Goal: Information Seeking & Learning: Learn about a topic

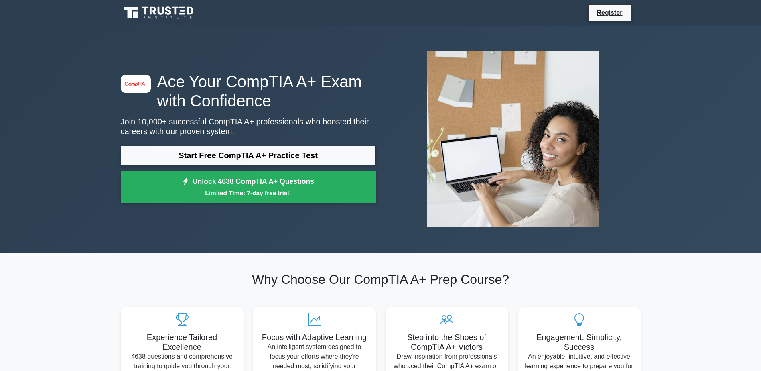
click at [173, 16] on icon at bounding box center [159, 12] width 77 height 15
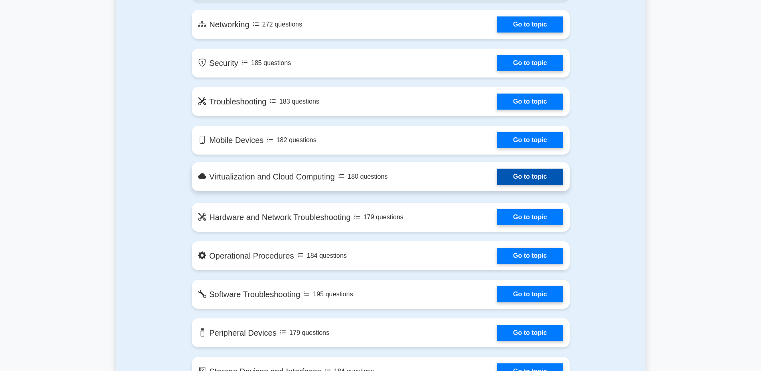
scroll to position [401, 0]
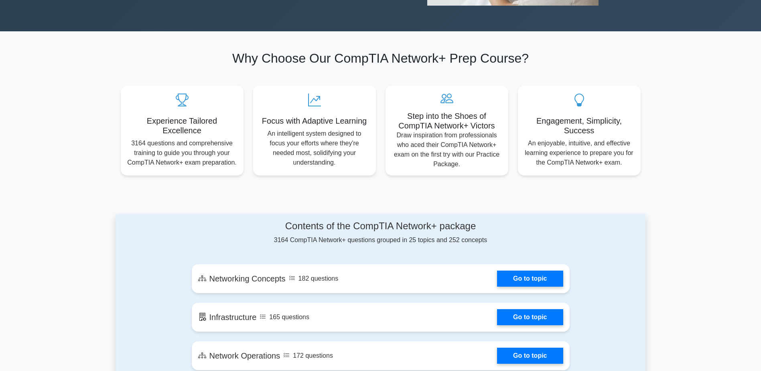
scroll to position [361, 0]
